Goal: Task Accomplishment & Management: Manage account settings

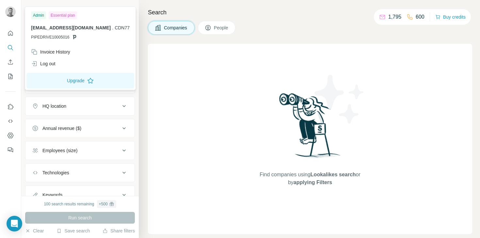
click at [10, 11] on img at bounding box center [10, 12] width 10 height 10
click at [6, 36] on button "Quick start" at bounding box center [10, 33] width 10 height 12
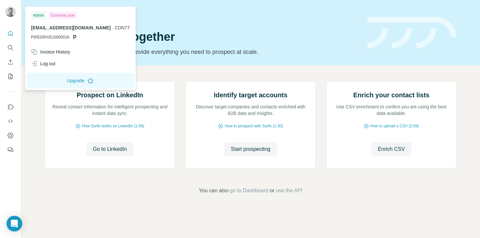
click at [43, 13] on div "Admin" at bounding box center [38, 15] width 15 height 8
click at [50, 56] on div "Invoice History" at bounding box center [80, 52] width 106 height 12
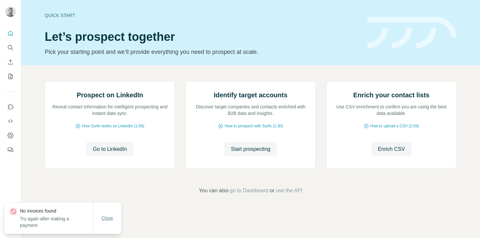
click at [108, 220] on span "Close" at bounding box center [108, 218] width 12 height 7
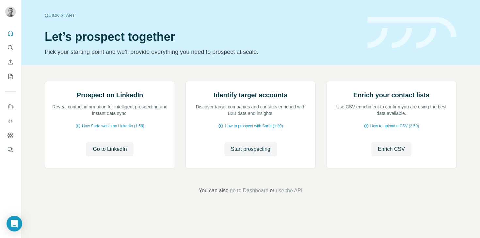
scroll to position [44, 0]
click at [248, 195] on span "go to Dashboard" at bounding box center [249, 191] width 39 height 8
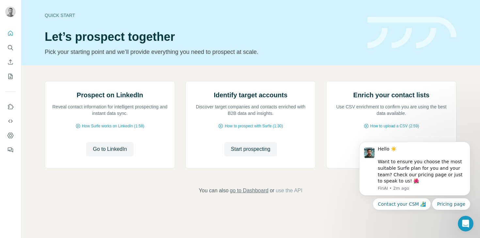
scroll to position [0, 0]
